Goal: Task Accomplishment & Management: Manage account settings

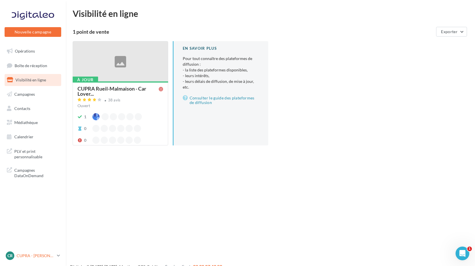
click at [45, 256] on p "CUPRA - [PERSON_NAME]" at bounding box center [36, 256] width 38 height 6
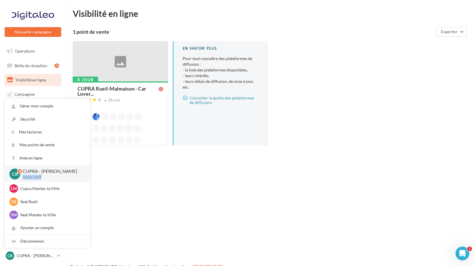
drag, startPoint x: 23, startPoint y: 176, endPoint x: 42, endPoint y: 177, distance: 19.7
click at [42, 177] on p "cupra_rueil" at bounding box center [52, 177] width 58 height 5
click at [51, 108] on link "Gérer mon compte" at bounding box center [47, 106] width 85 height 13
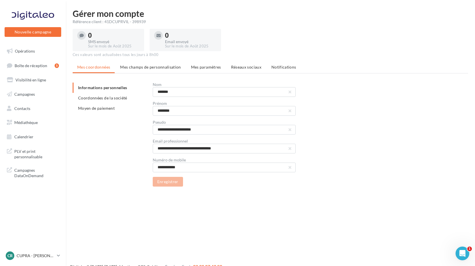
drag, startPoint x: 147, startPoint y: 21, endPoint x: 104, endPoint y: 21, distance: 43.7
click at [104, 21] on div "Référence client : 41DCUPRVIL - 398939" at bounding box center [270, 22] width 395 height 6
copy div "41DCUPRVIL - 398939"
